Goal: Transaction & Acquisition: Purchase product/service

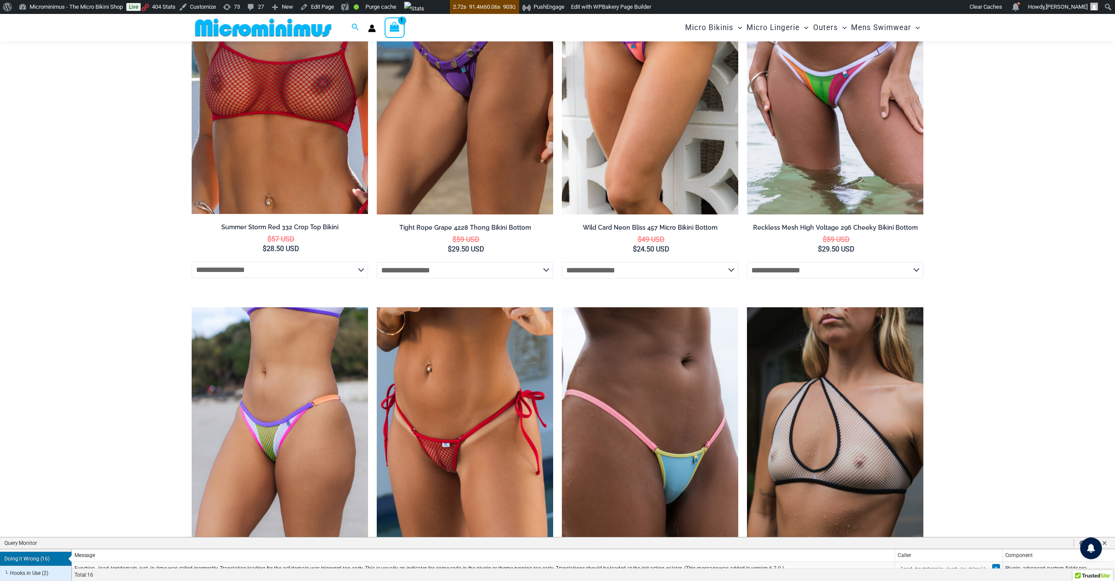
scroll to position [2841, 0]
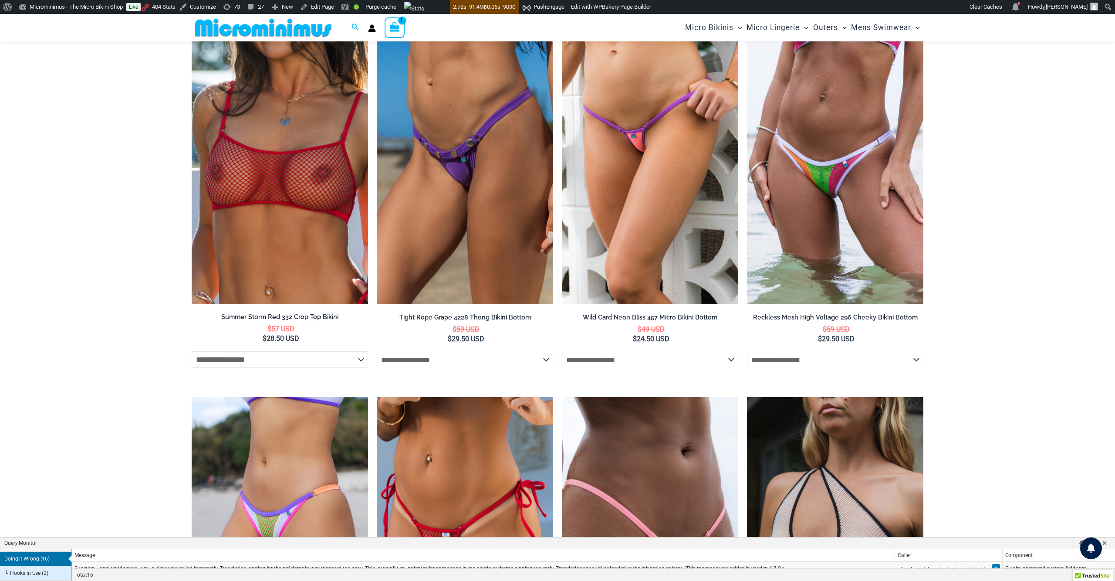
click at [673, 352] on select "**********" at bounding box center [650, 360] width 176 height 17
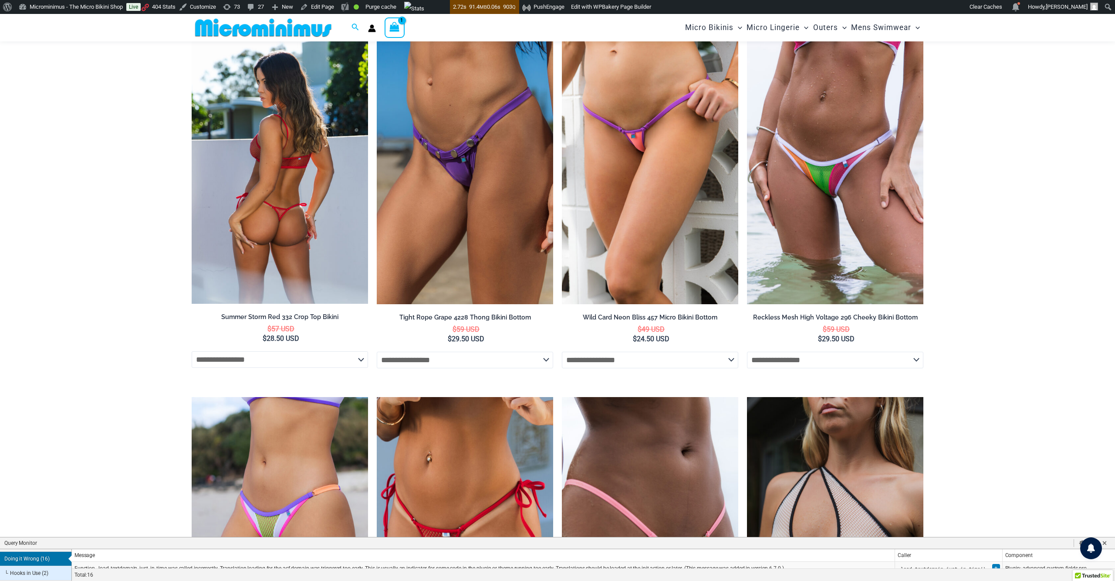
drag, startPoint x: 496, startPoint y: 348, endPoint x: 267, endPoint y: 346, distance: 229.1
click at [267, 346] on ul "**********" at bounding box center [558, 221] width 732 height 1078
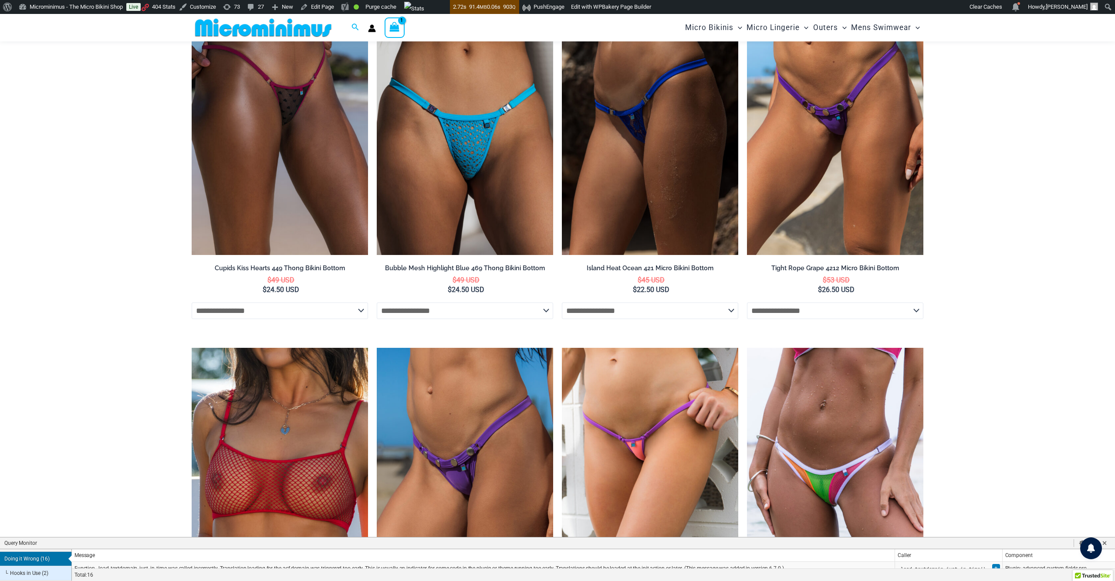
scroll to position [2385, 0]
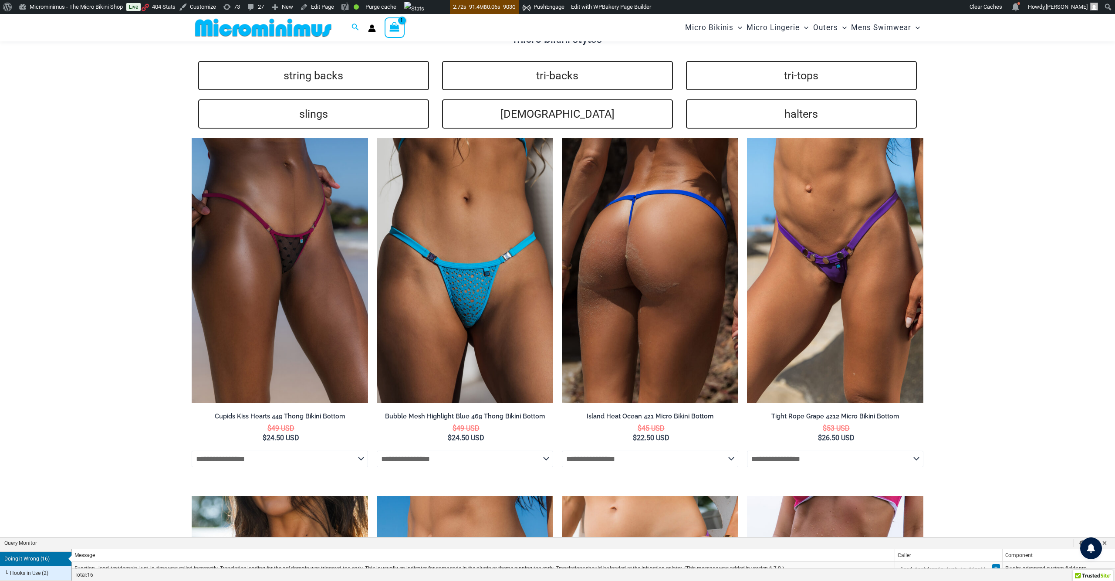
click at [631, 450] on select "**********" at bounding box center [650, 458] width 176 height 17
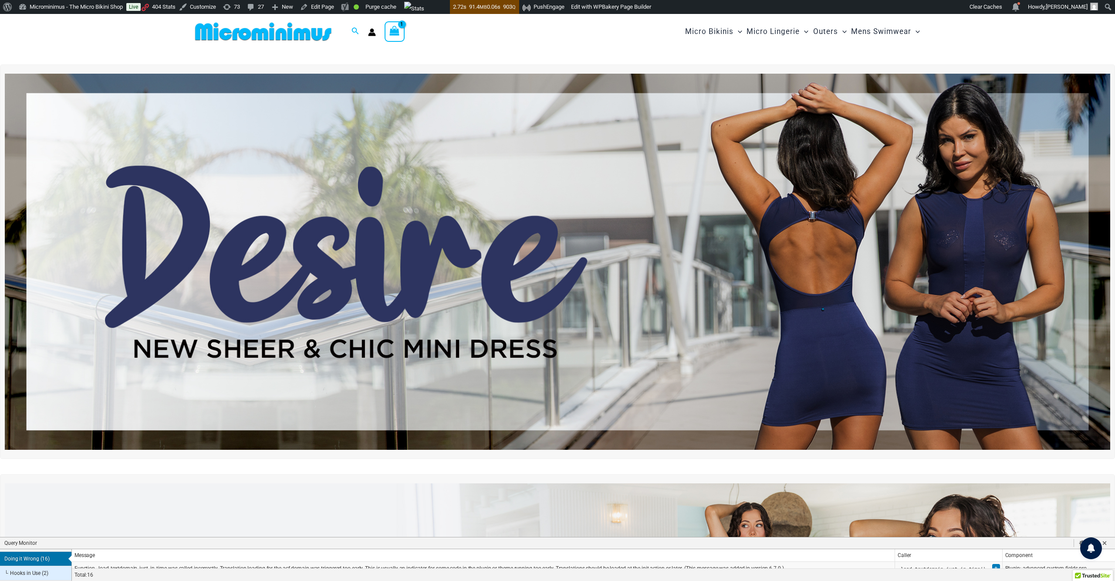
scroll to position [0, 0]
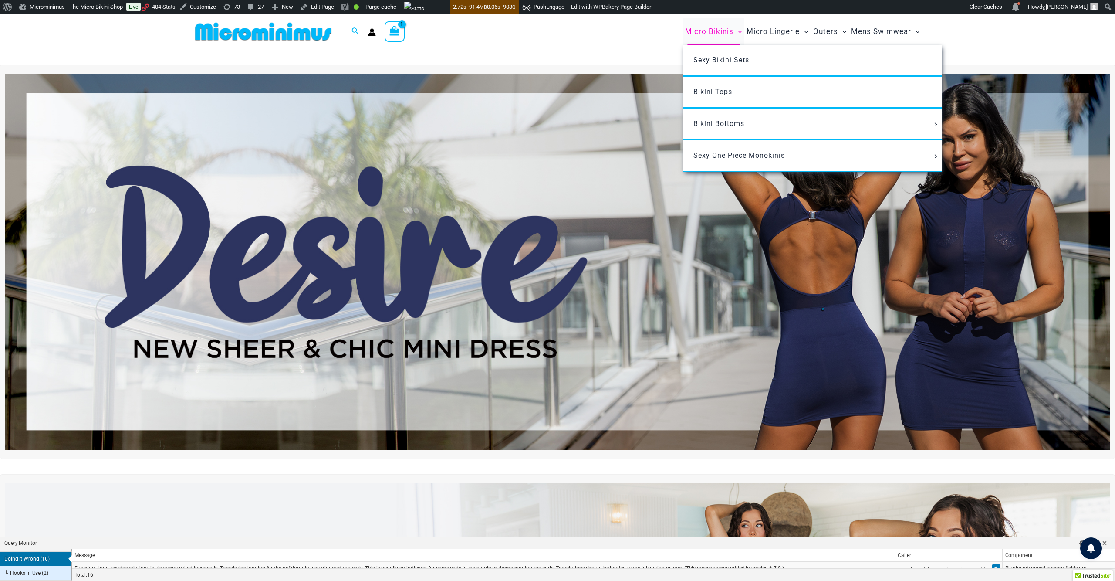
click at [702, 29] on span "Micro Bikinis" at bounding box center [709, 31] width 48 height 22
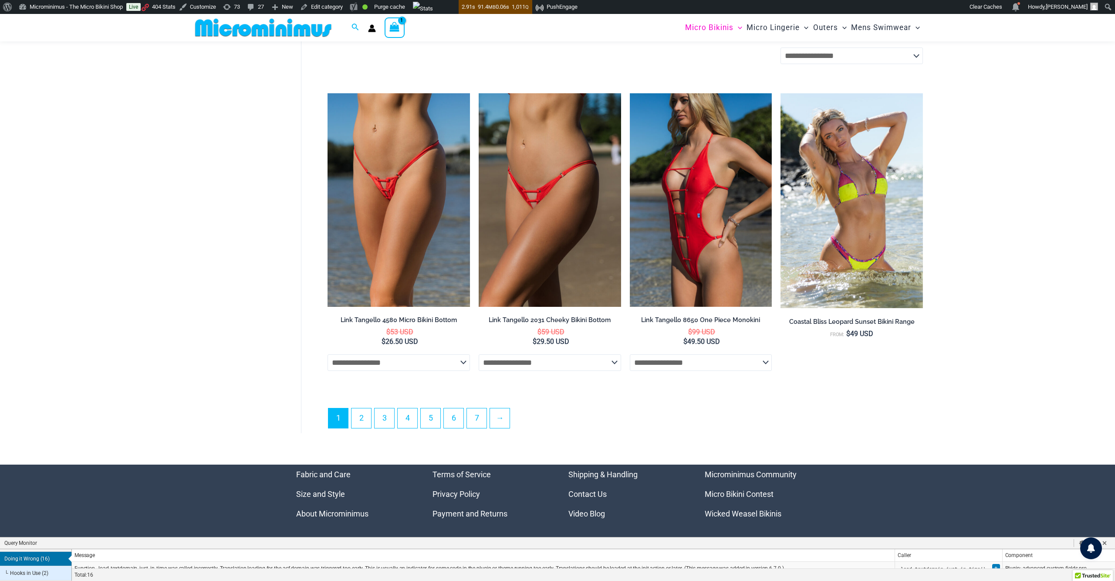
scroll to position [2351, 0]
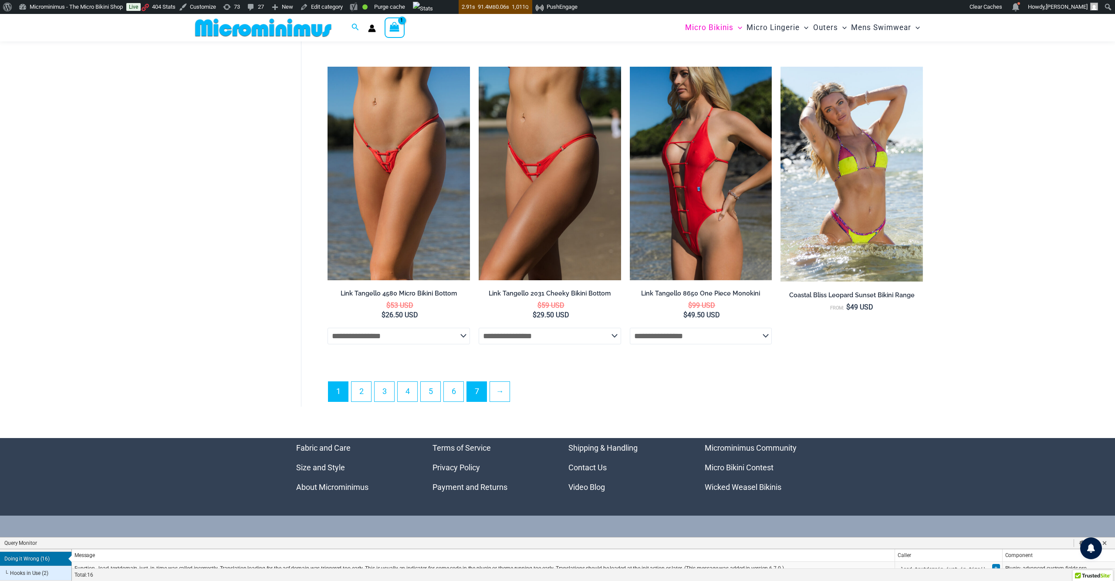
click at [483, 401] on link "7" at bounding box center [477, 392] width 20 height 20
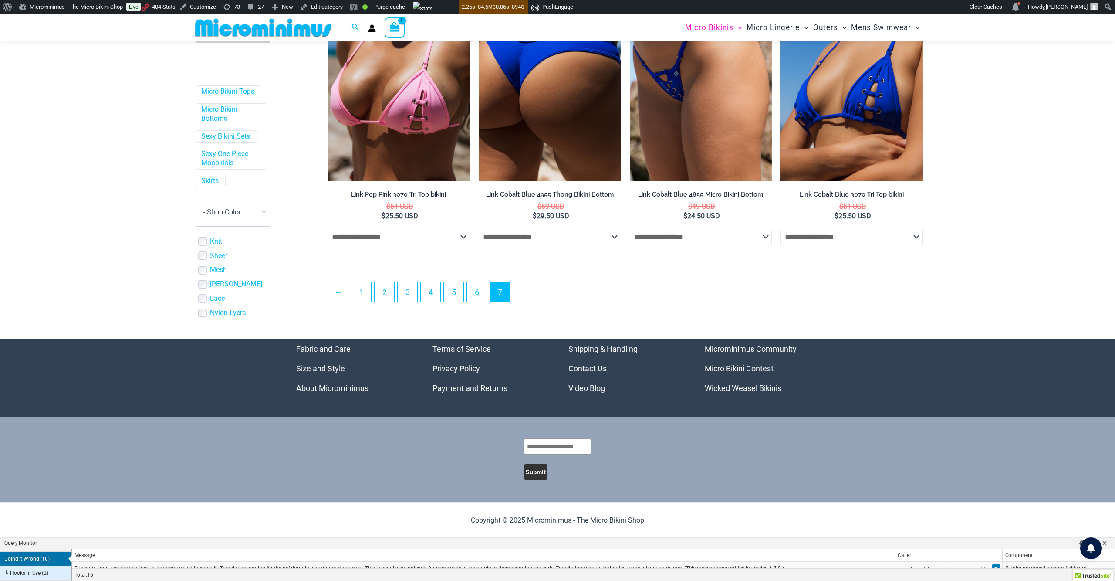
scroll to position [1384, 0]
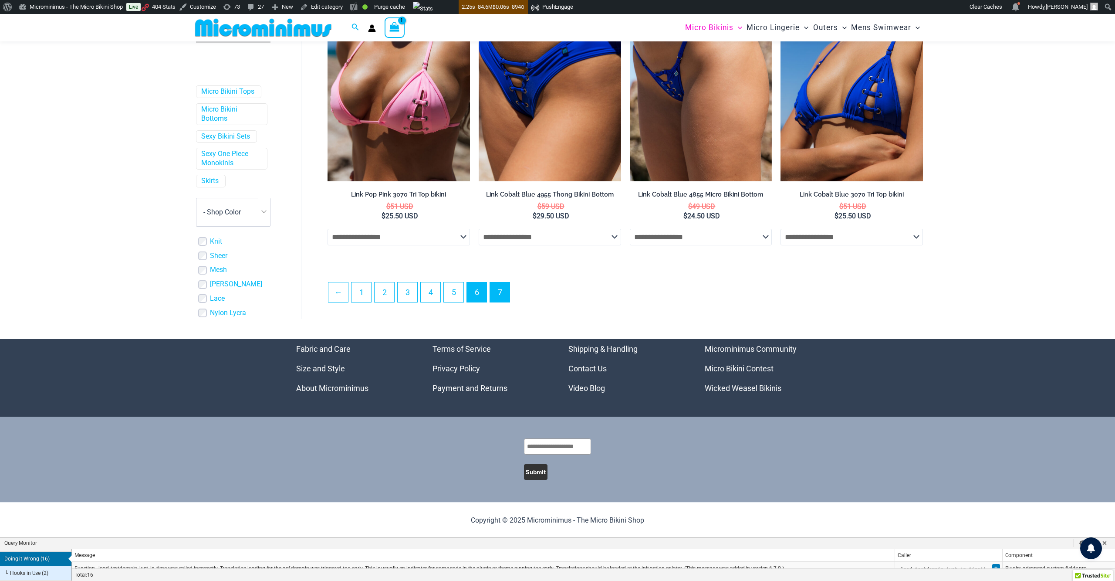
click at [486, 282] on link "6" at bounding box center [477, 292] width 20 height 20
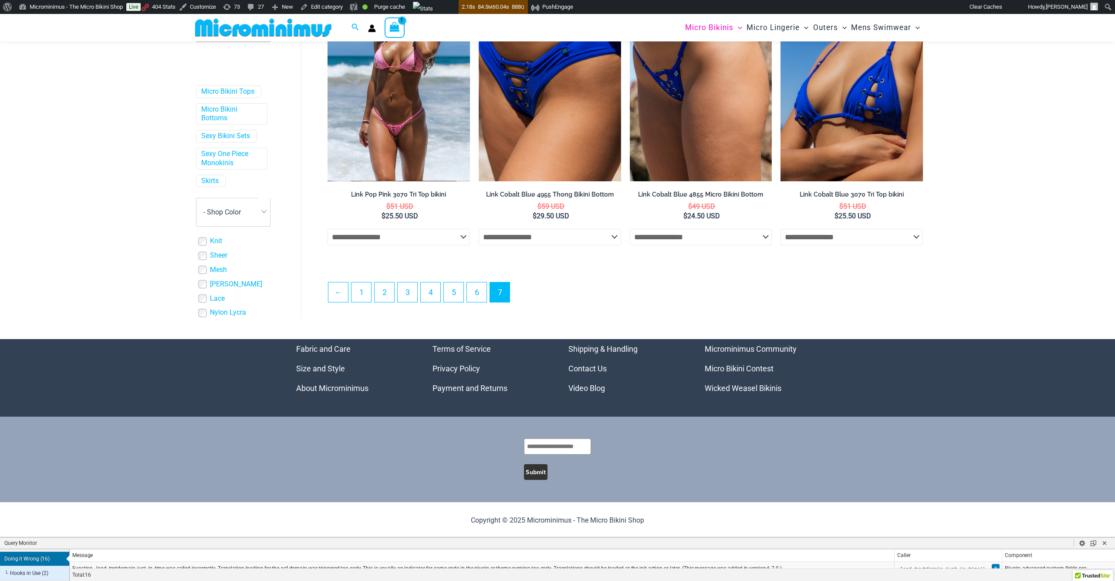
scroll to position [1384, 0]
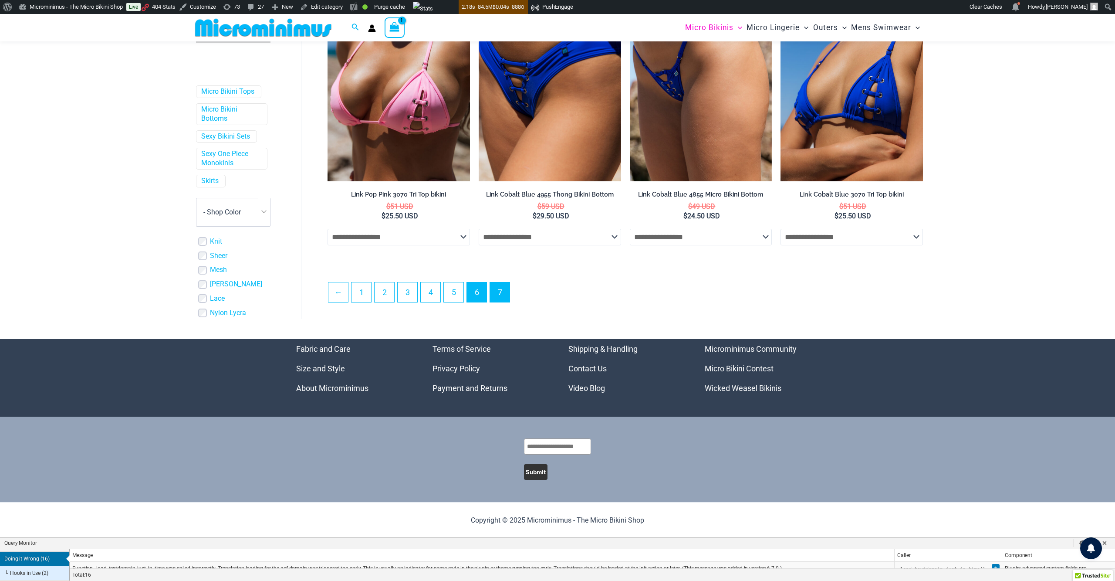
click at [478, 287] on link "6" at bounding box center [477, 292] width 20 height 20
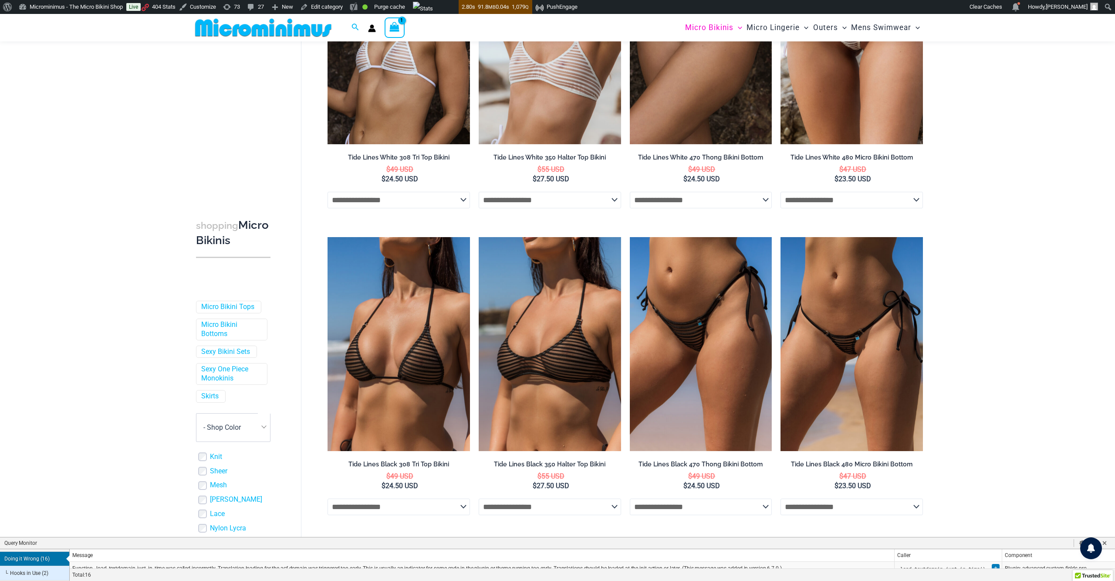
scroll to position [408, 0]
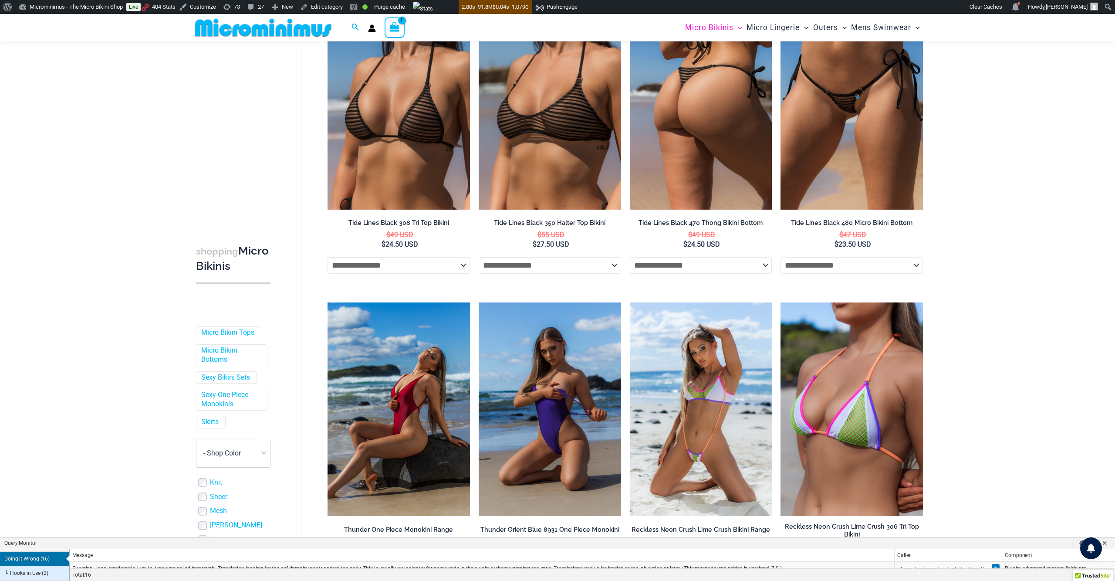
drag, startPoint x: 859, startPoint y: 262, endPoint x: 674, endPoint y: 265, distance: 184.7
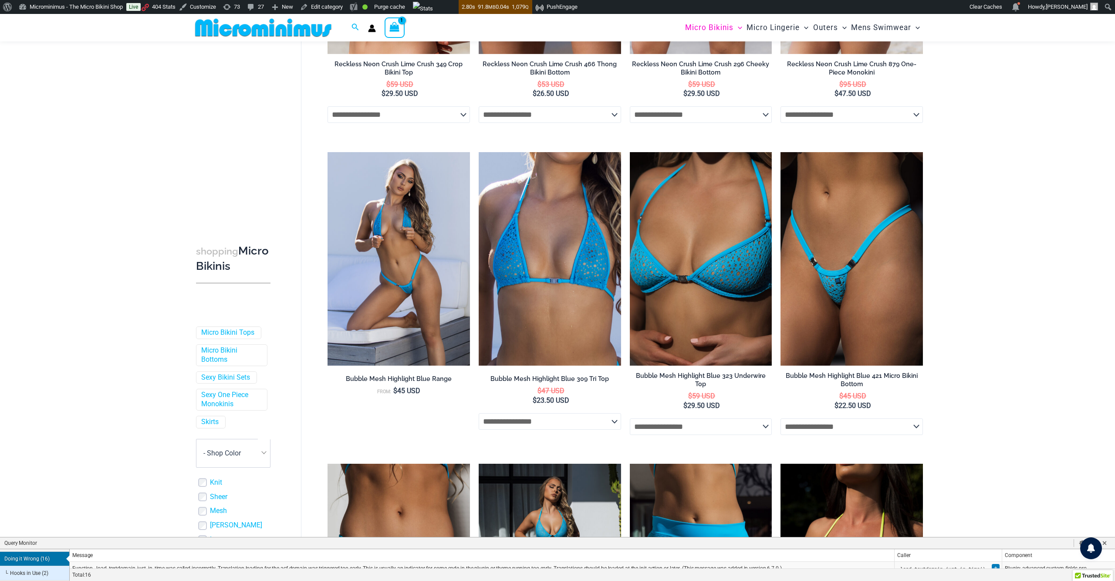
scroll to position [1181, 0]
click at [572, 430] on select "**********" at bounding box center [550, 421] width 142 height 17
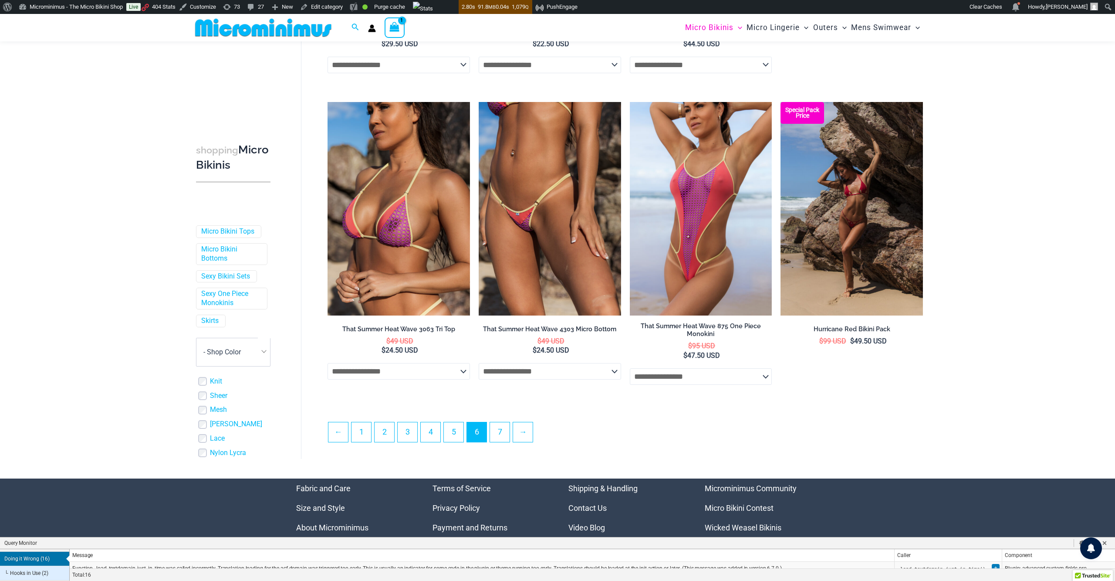
scroll to position [2167, 0]
click at [459, 442] on link "5" at bounding box center [454, 432] width 20 height 20
drag, startPoint x: 499, startPoint y: 560, endPoint x: 459, endPoint y: 459, distance: 108.9
click at [459, 442] on link "5" at bounding box center [454, 432] width 20 height 20
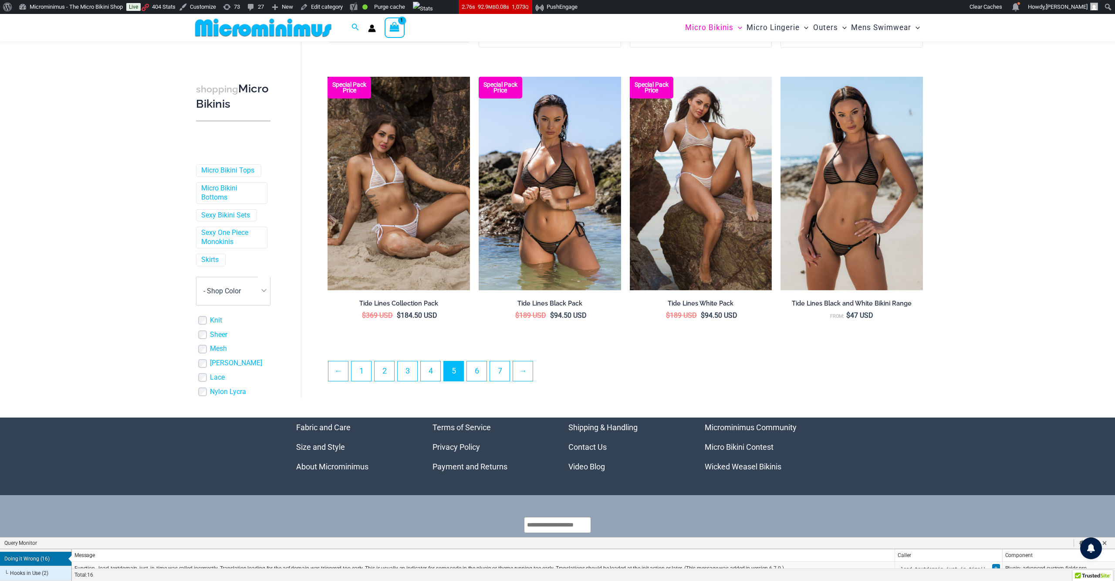
scroll to position [2202, 0]
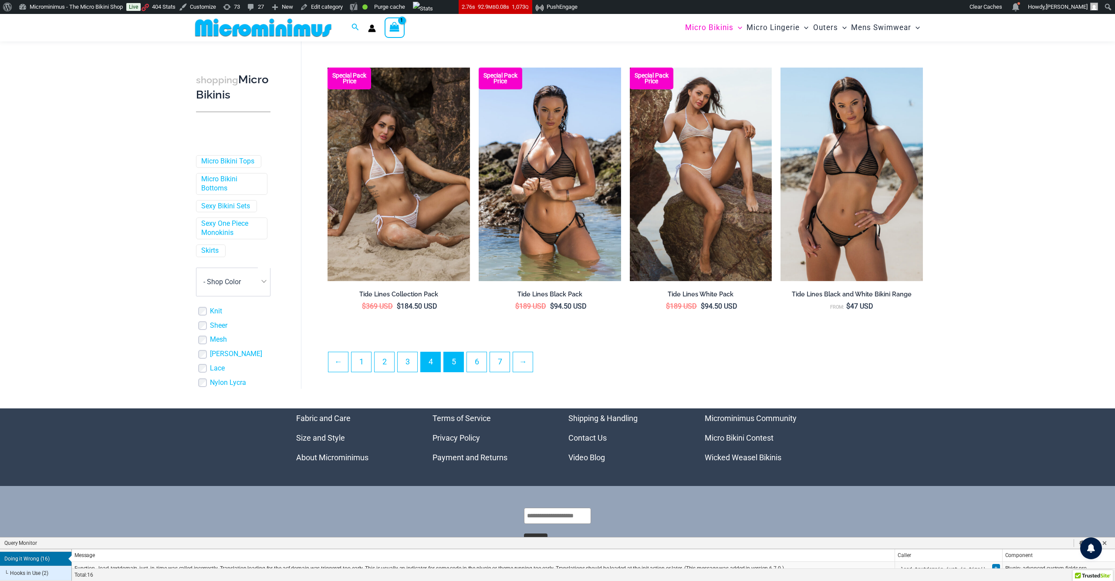
click at [434, 372] on link "4" at bounding box center [431, 362] width 20 height 20
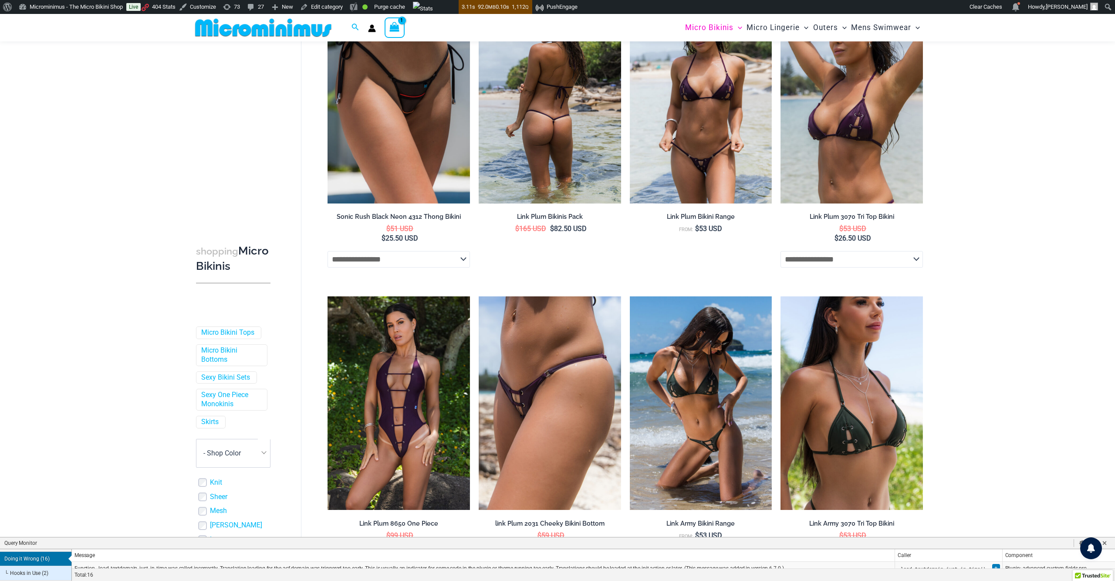
scroll to position [703, 0]
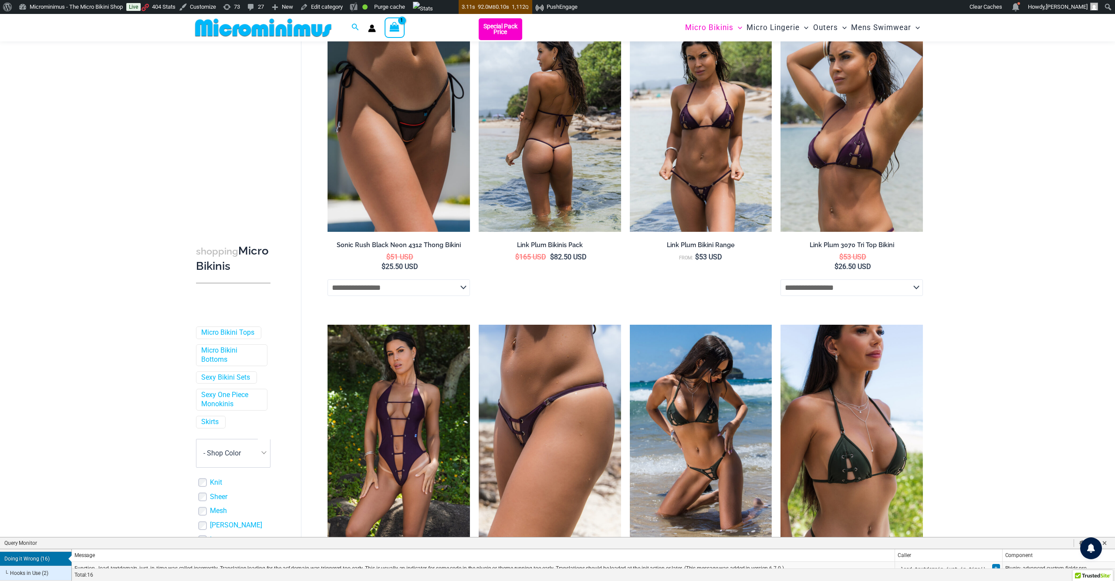
click at [556, 286] on li "Special Pack Price Link Plum Bikinis Pack $ 165 USD $ 82.50 USD" at bounding box center [550, 161] width 142 height 287
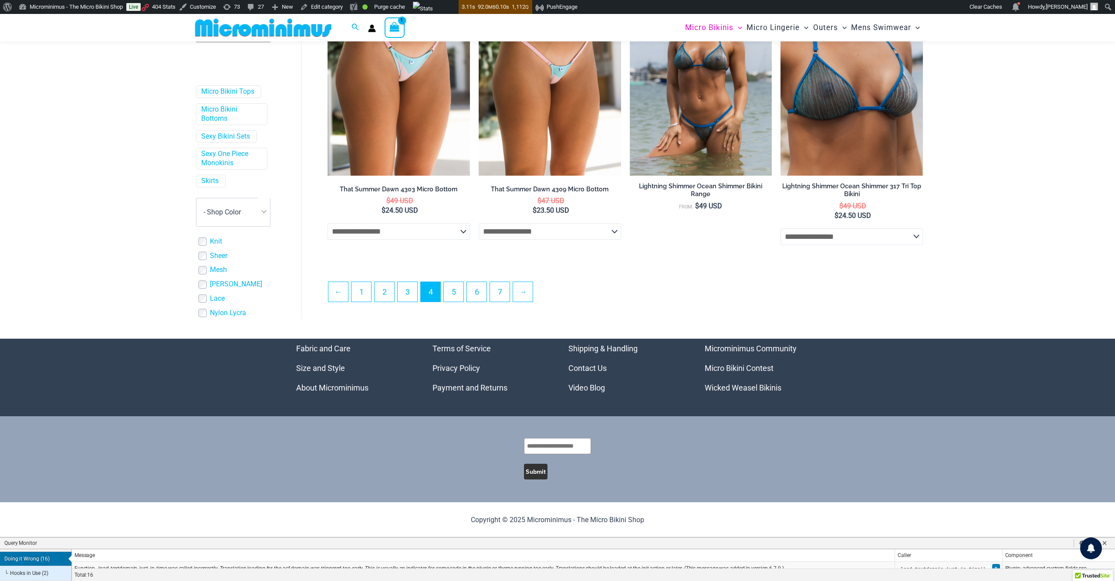
scroll to position [2324, 0]
click at [413, 284] on link "3" at bounding box center [408, 292] width 20 height 20
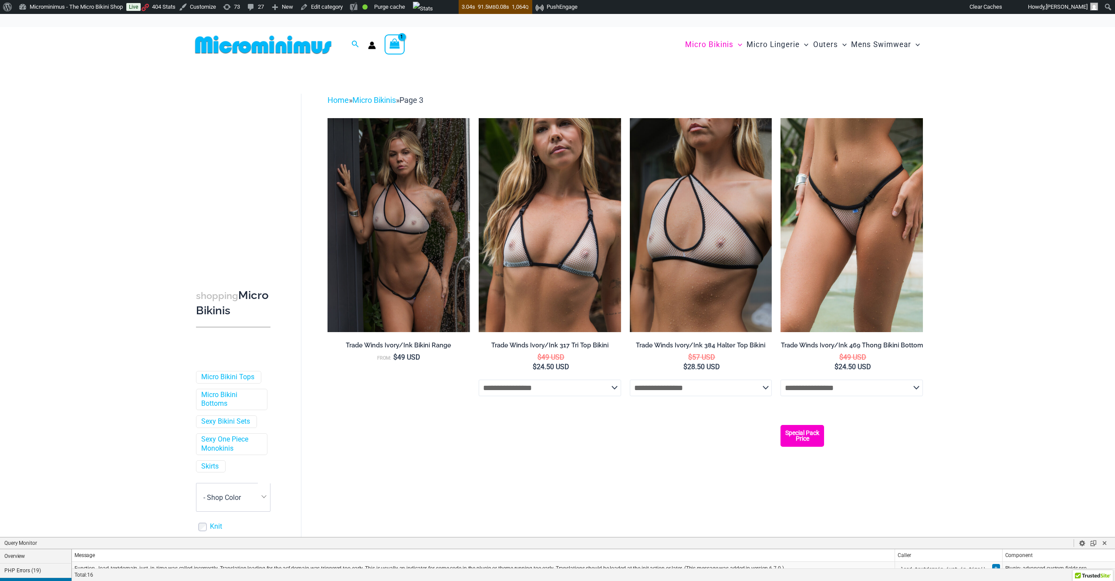
scroll to position [26, 0]
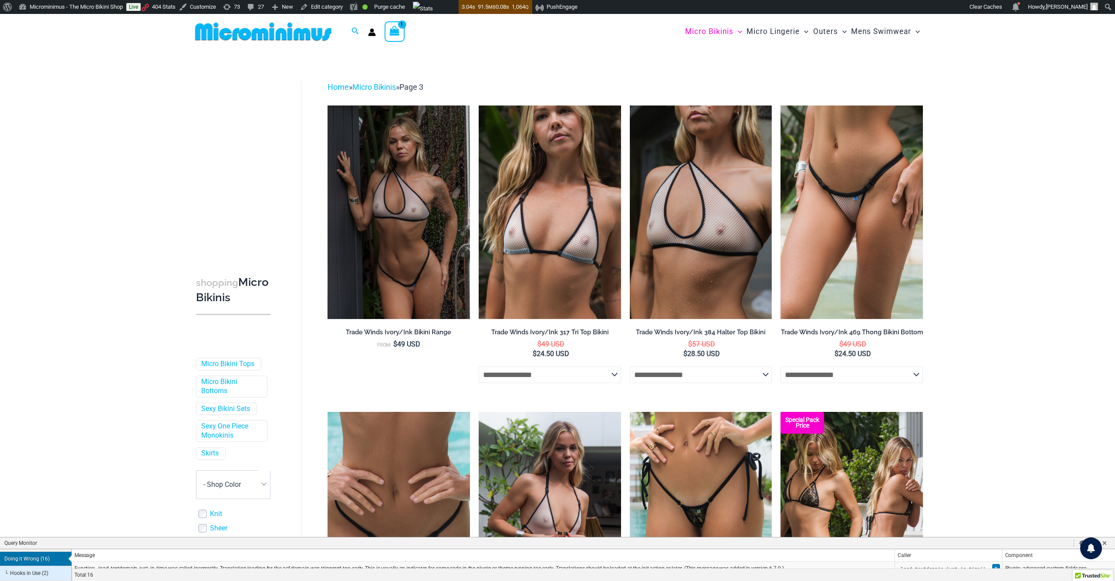
click at [721, 383] on select "**********" at bounding box center [701, 374] width 142 height 17
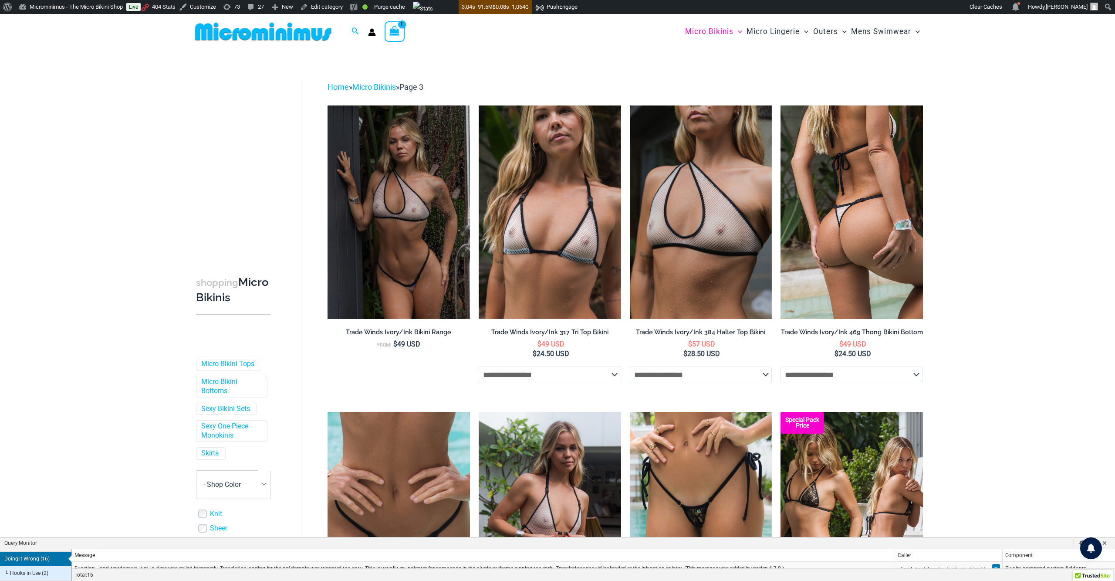
drag, startPoint x: 0, startPoint y: 0, endPoint x: 853, endPoint y: 375, distance: 931.8
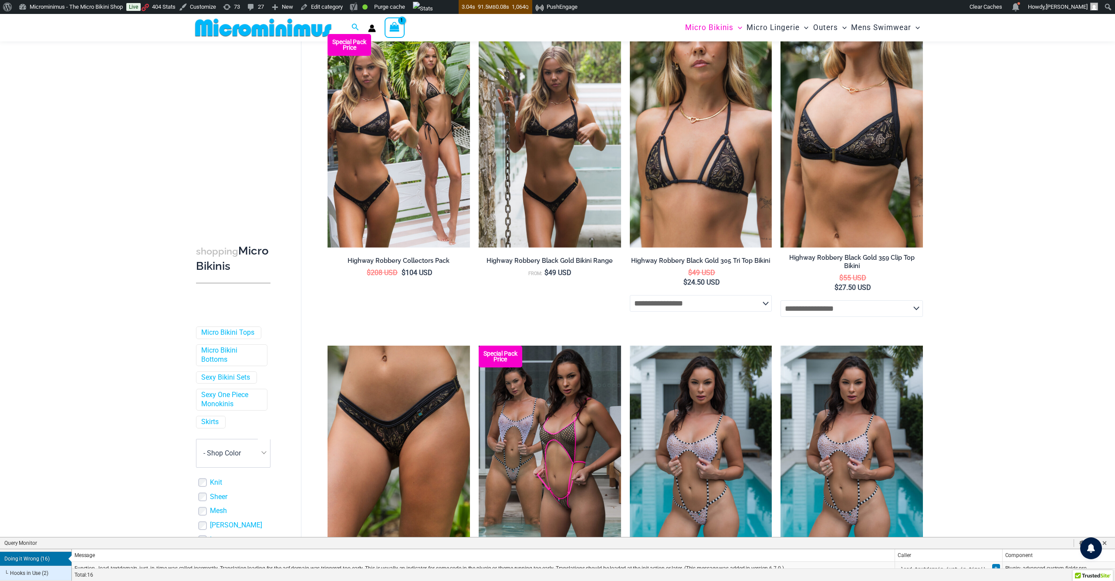
scroll to position [736, 0]
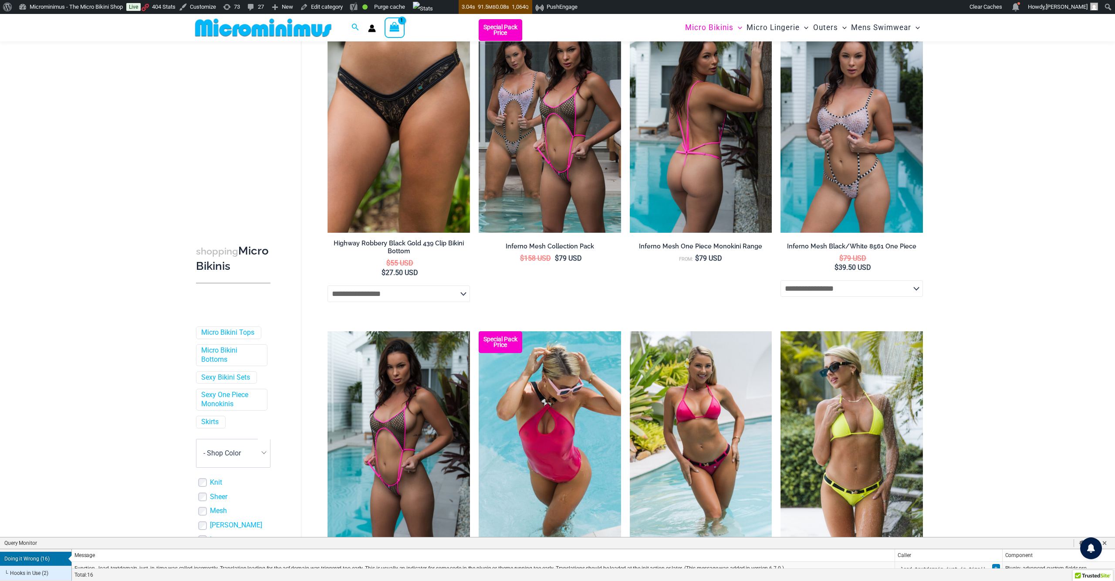
scroll to position [1044, 0]
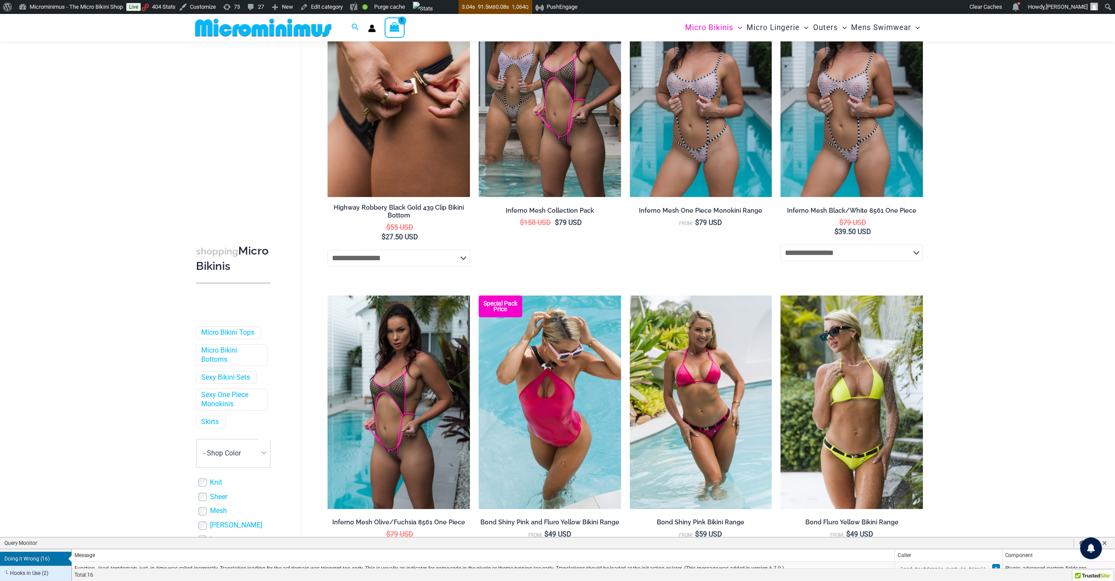
click at [385, 266] on div "**********" at bounding box center [399, 255] width 142 height 21
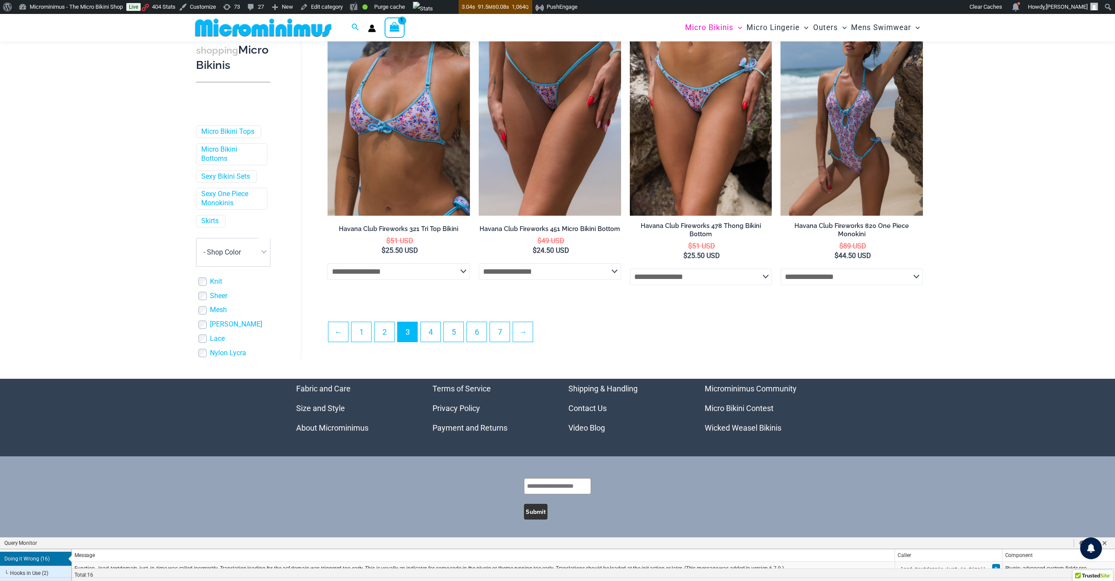
scroll to position [2256, 0]
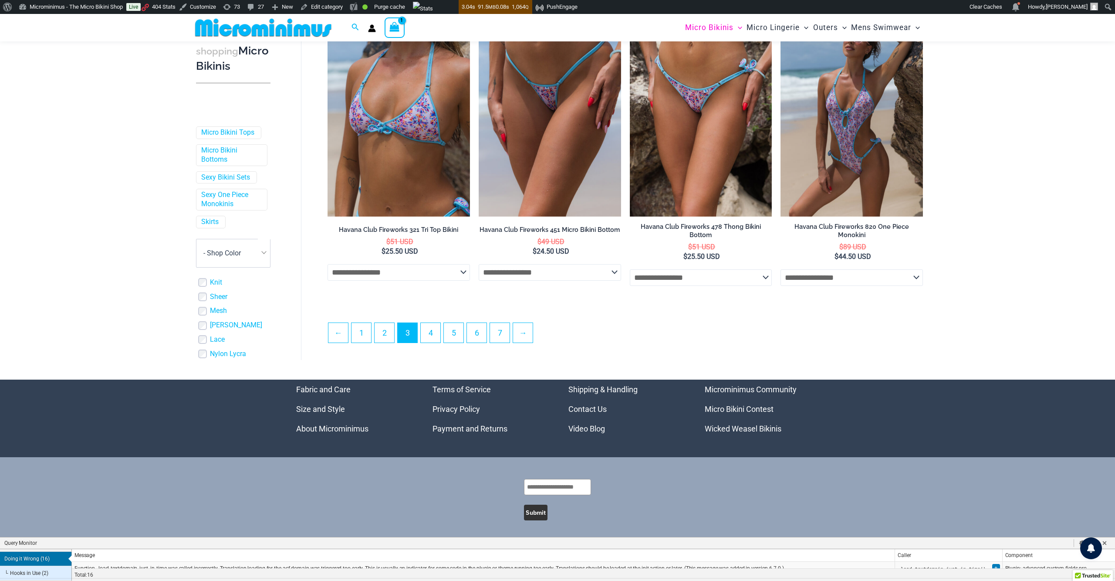
click at [575, 281] on select "**********" at bounding box center [550, 272] width 142 height 17
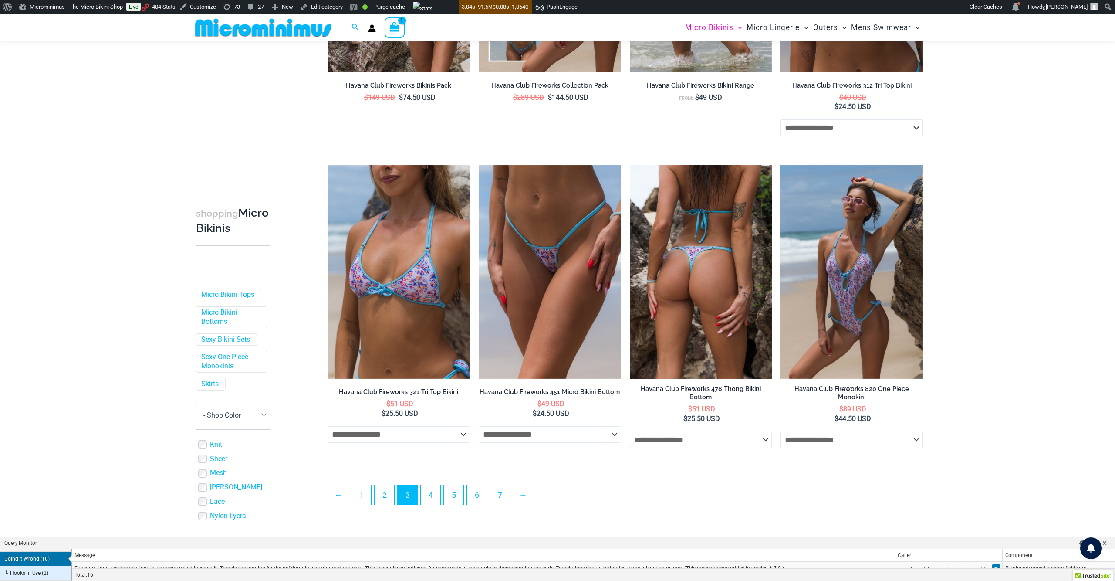
scroll to position [2190, 0]
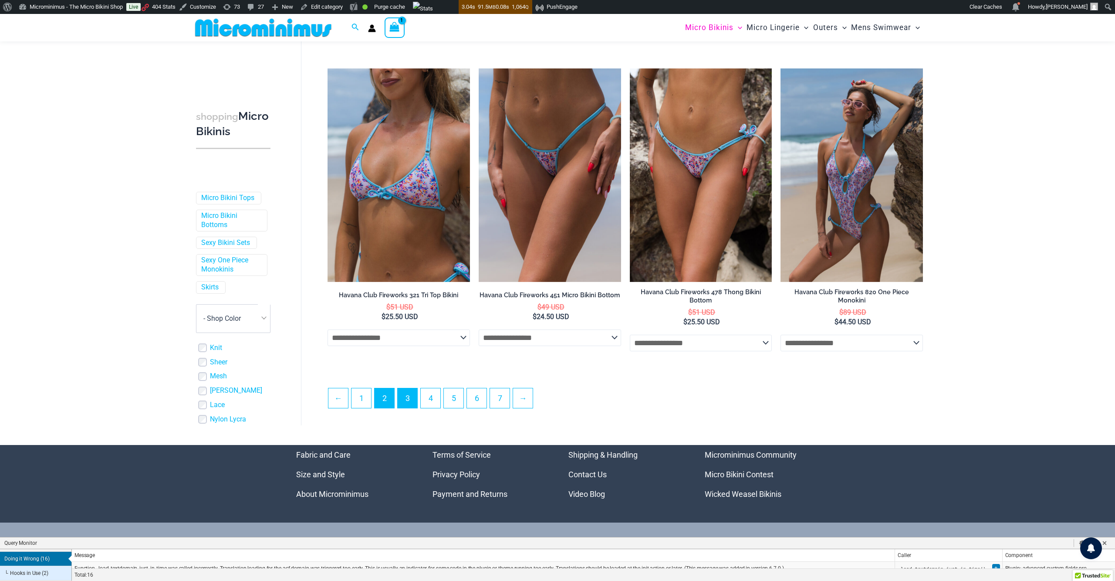
click at [387, 408] on link "2" at bounding box center [385, 398] width 20 height 20
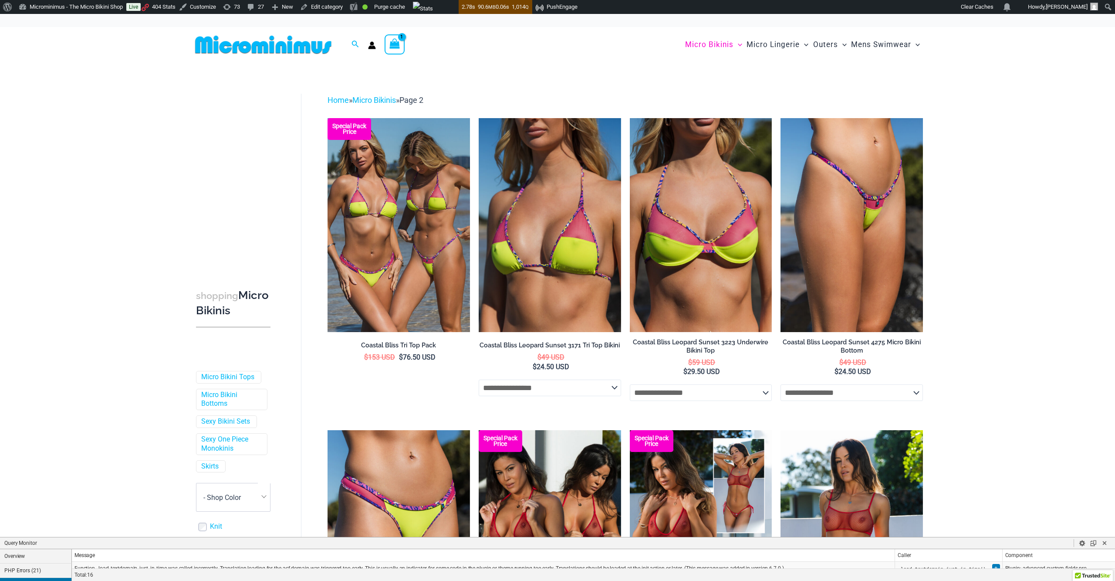
scroll to position [26, 0]
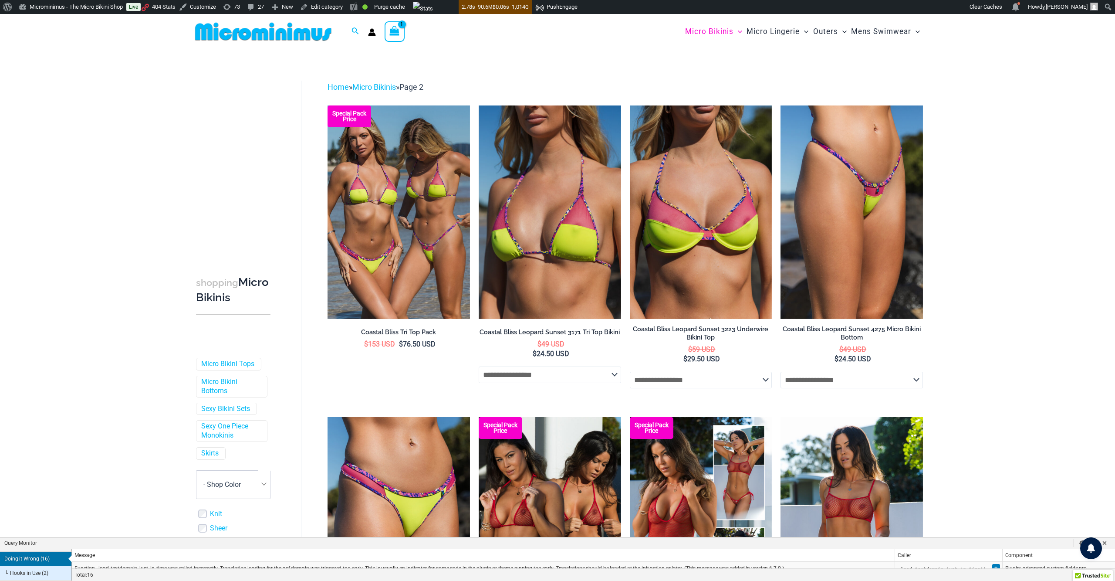
click at [570, 380] on select "**********" at bounding box center [550, 374] width 142 height 17
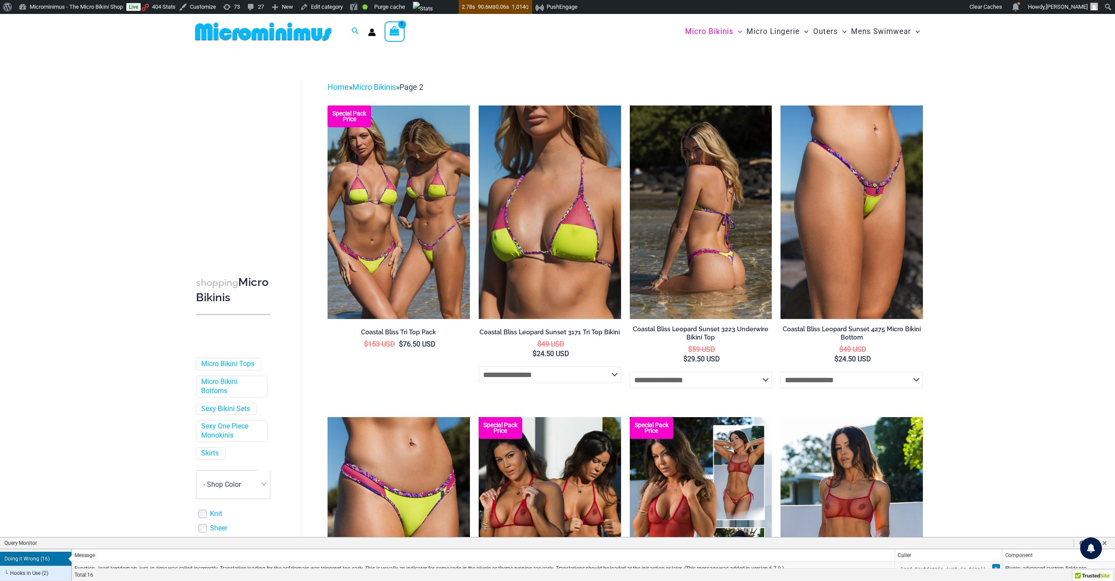
drag, startPoint x: 0, startPoint y: 0, endPoint x: 687, endPoint y: 380, distance: 785.4
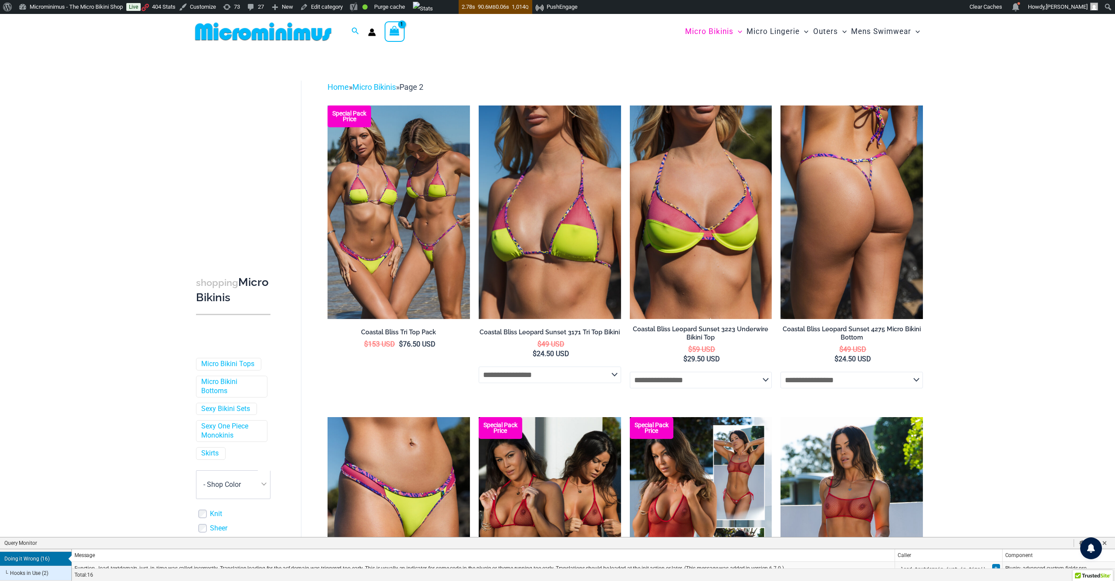
drag, startPoint x: 687, startPoint y: 380, endPoint x: 869, endPoint y: 378, distance: 182.1
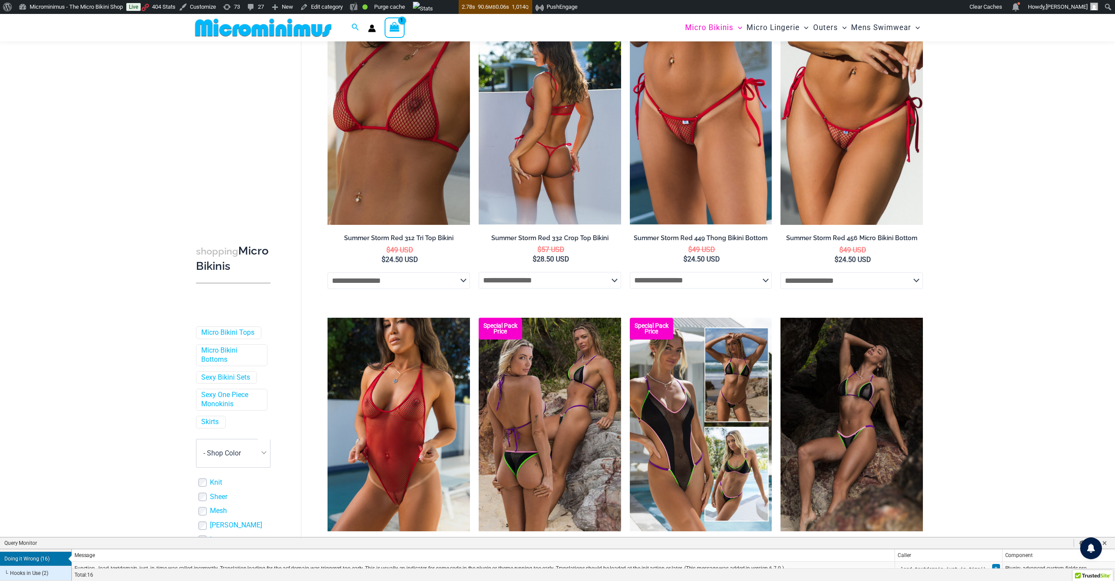
scroll to position [712, 0]
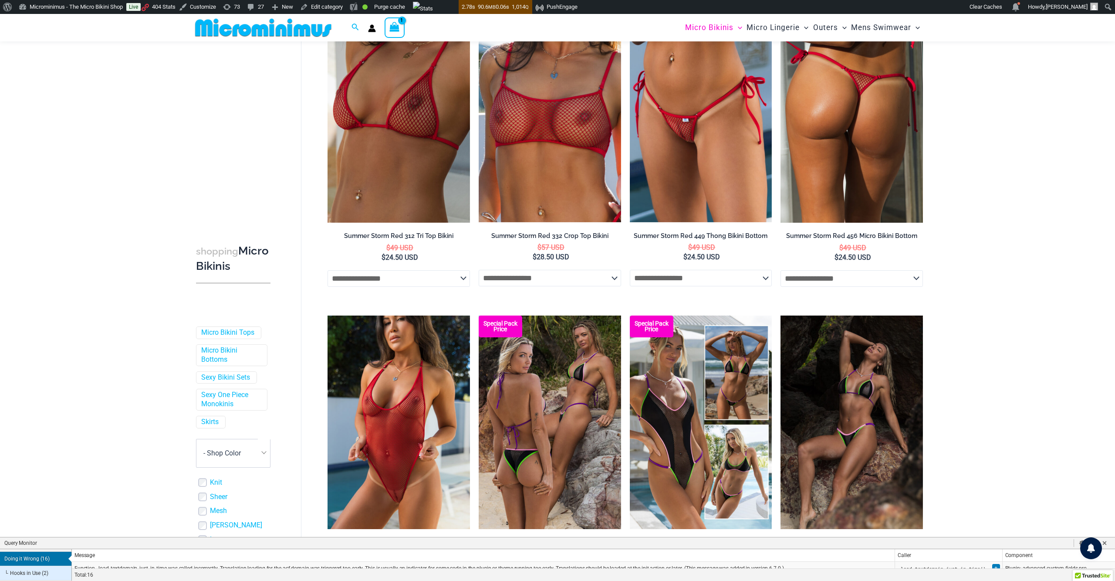
drag, startPoint x: 693, startPoint y: 292, endPoint x: 809, endPoint y: 289, distance: 115.9
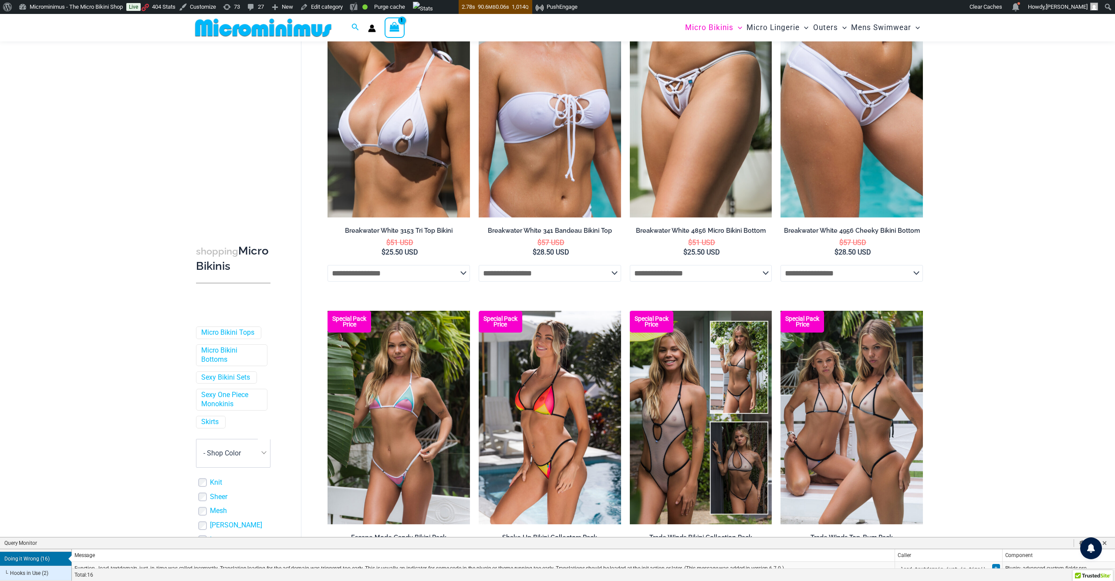
scroll to position [1952, 0]
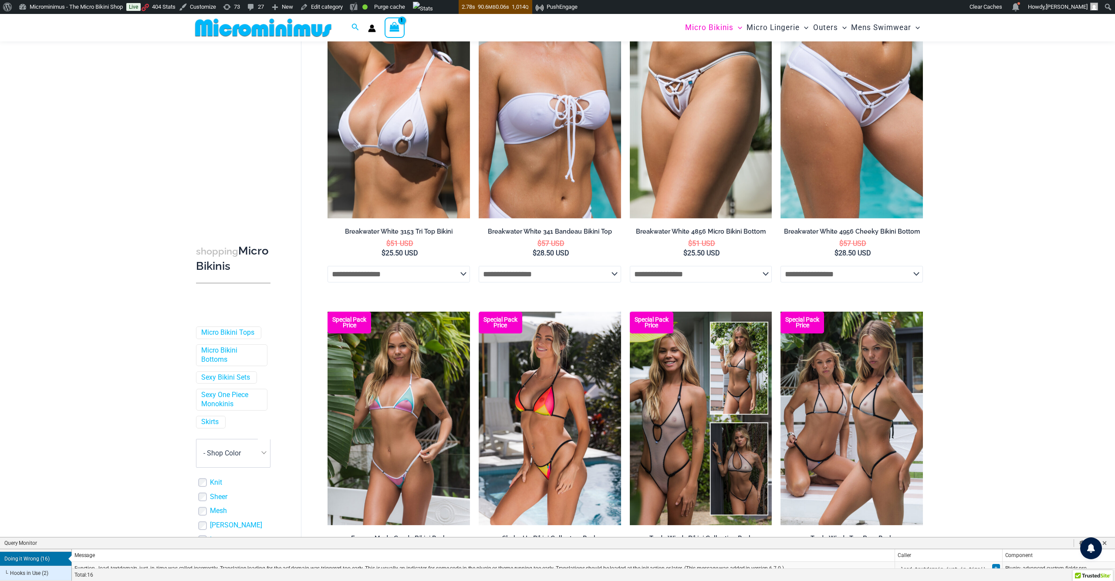
click at [853, 282] on select "**********" at bounding box center [852, 274] width 142 height 17
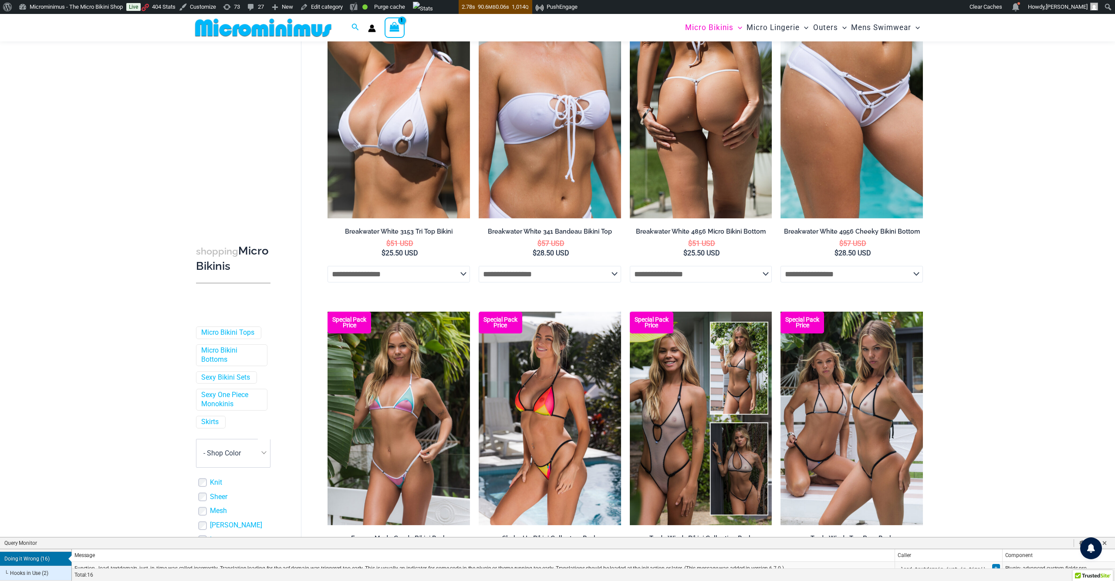
drag, startPoint x: 348, startPoint y: 456, endPoint x: 695, endPoint y: 316, distance: 373.7
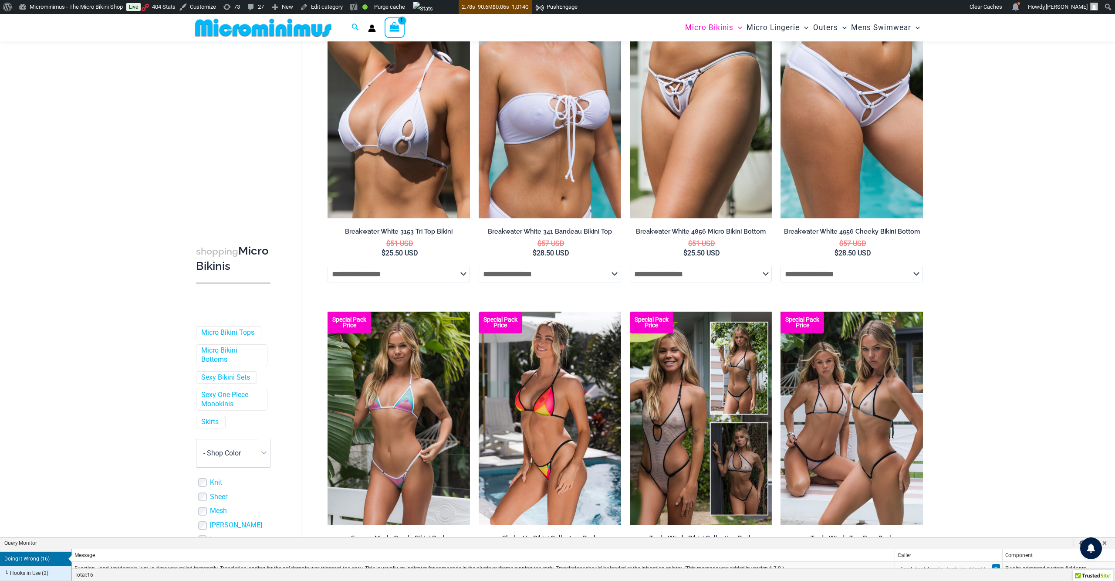
drag, startPoint x: 537, startPoint y: 302, endPoint x: 360, endPoint y: 309, distance: 177.4
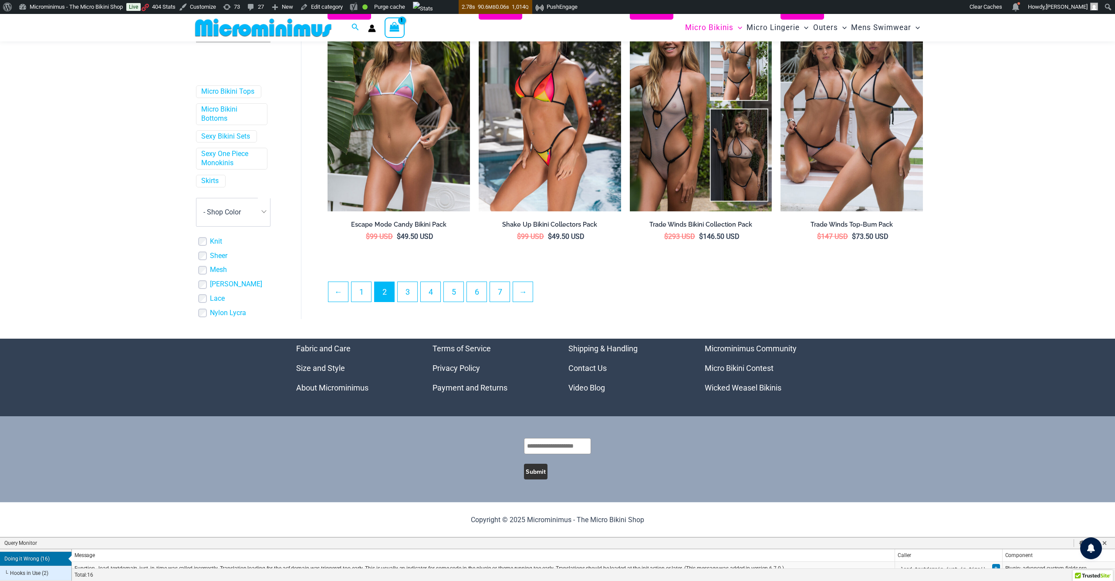
scroll to position [2316, 0]
click at [362, 282] on link "1" at bounding box center [362, 292] width 20 height 20
